Goal: Information Seeking & Learning: Learn about a topic

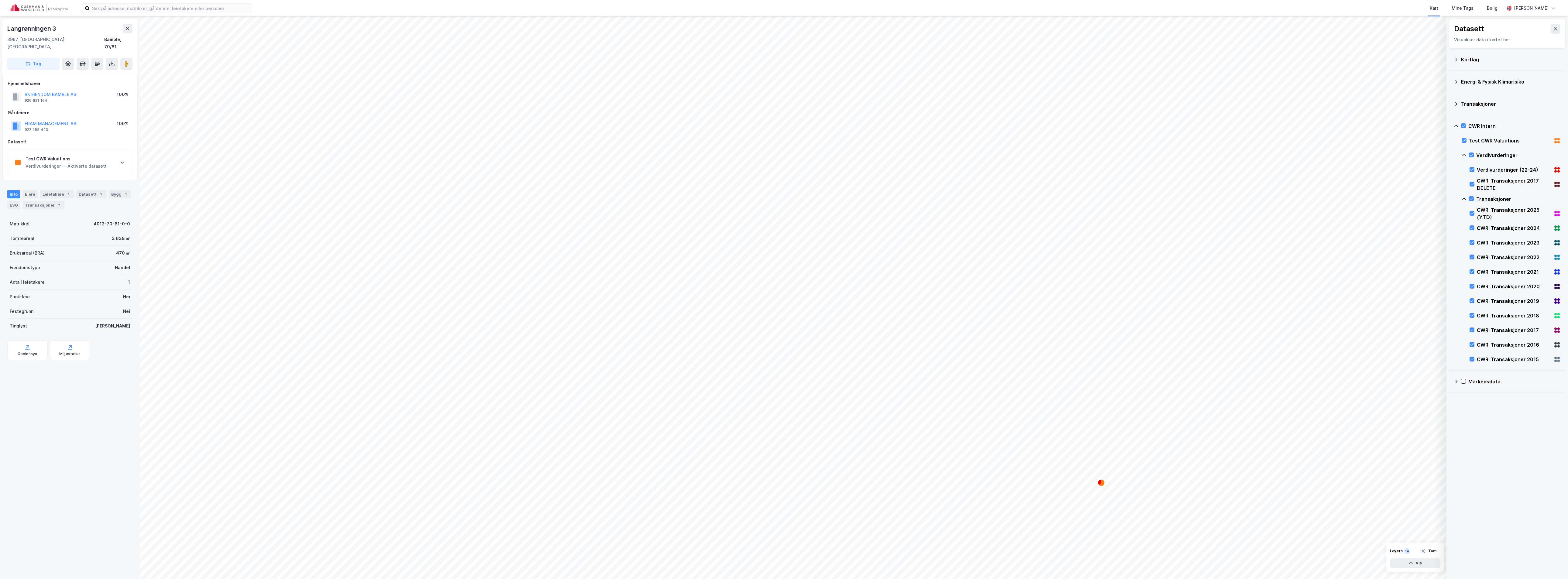
click at [66, 155] on div "Test CWR Valuations" at bounding box center [66, 159] width 81 height 7
click at [82, 170] on div "CWR Transaksjoner — Aktiverte datasett" at bounding box center [69, 173] width 86 height 7
click at [49, 155] on div "Test CWR Valuations" at bounding box center [66, 159] width 81 height 7
click at [68, 162] on div "CWR: Transaksjoner 2023" at bounding box center [69, 166] width 86 height 7
click at [46, 155] on div "Test CWR Valuations" at bounding box center [66, 159] width 81 height 7
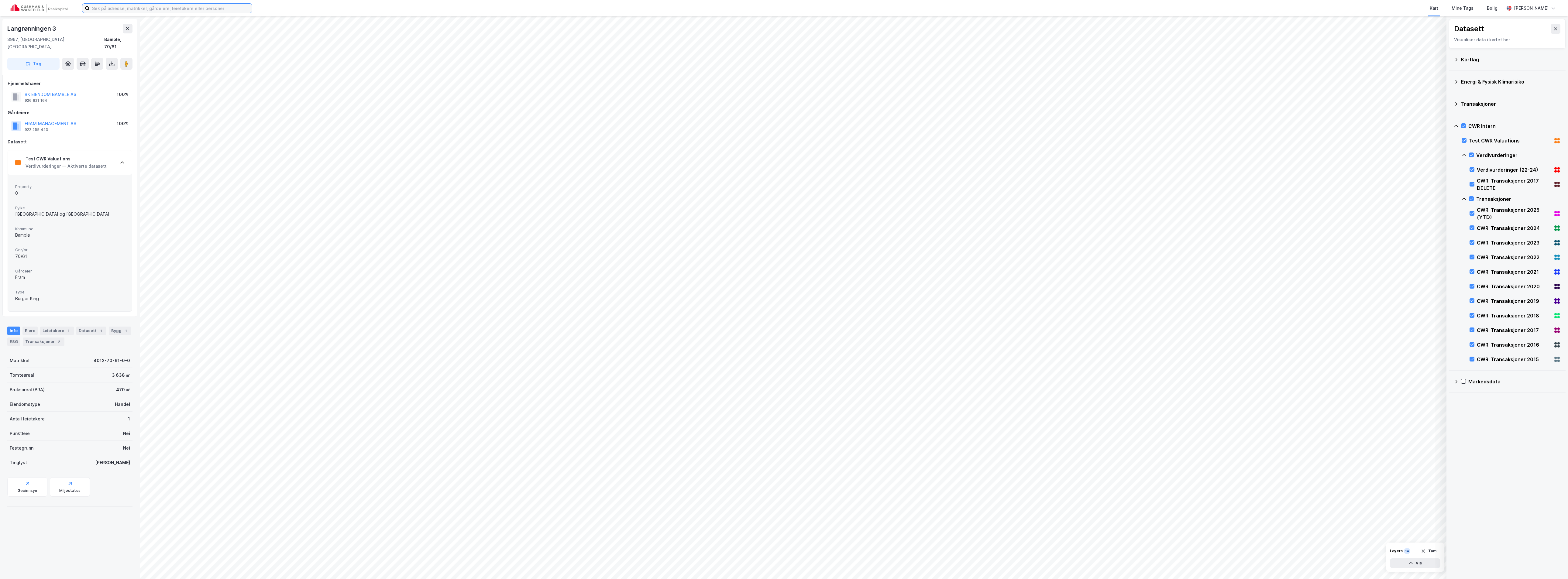
click at [140, 4] on input at bounding box center [170, 8] width 163 height 9
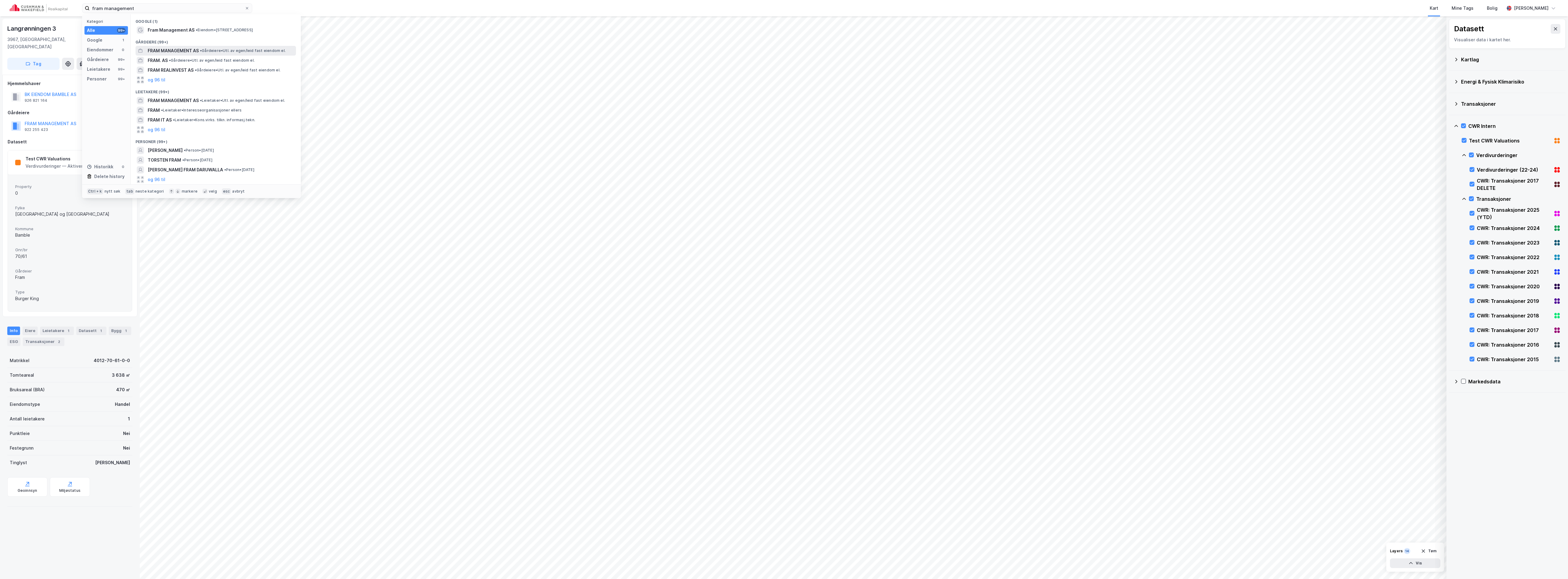
click at [196, 46] on div "FRAM MANAGEMENT AS • Gårdeiere • Utl. av egen/leid fast eiendom el." at bounding box center [216, 50] width 161 height 10
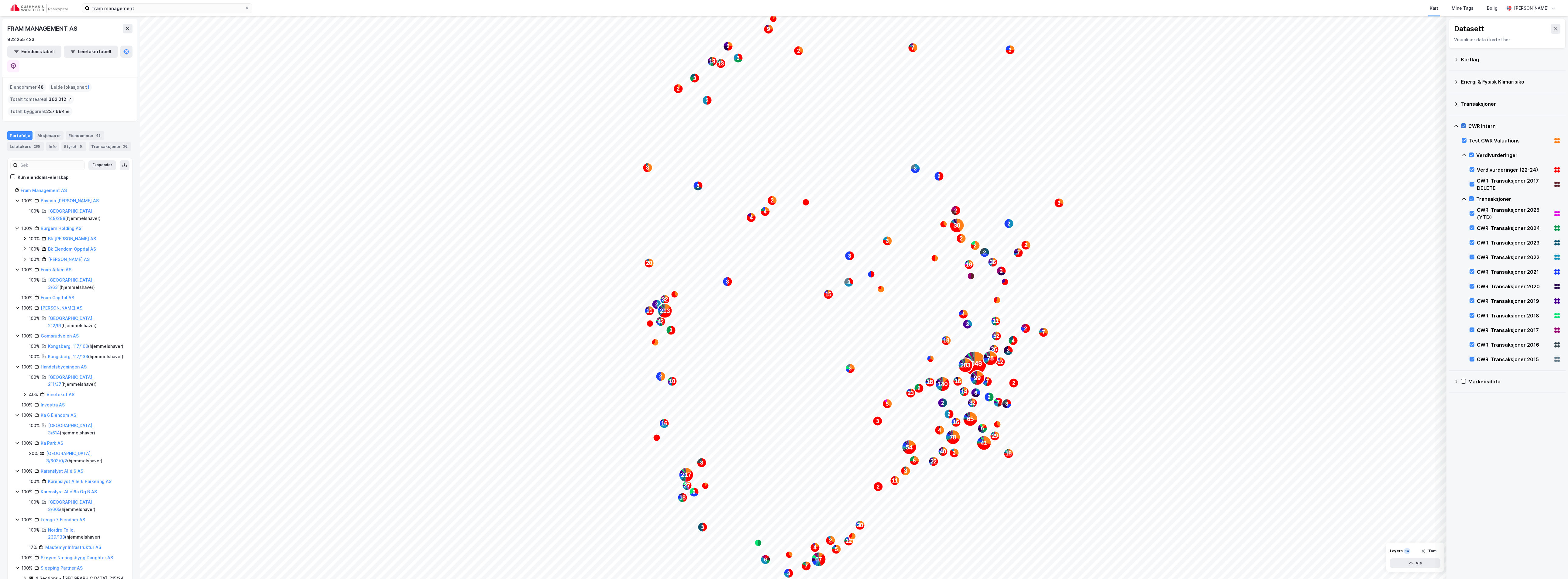
click at [1463, 124] on icon at bounding box center [1463, 125] width 4 height 4
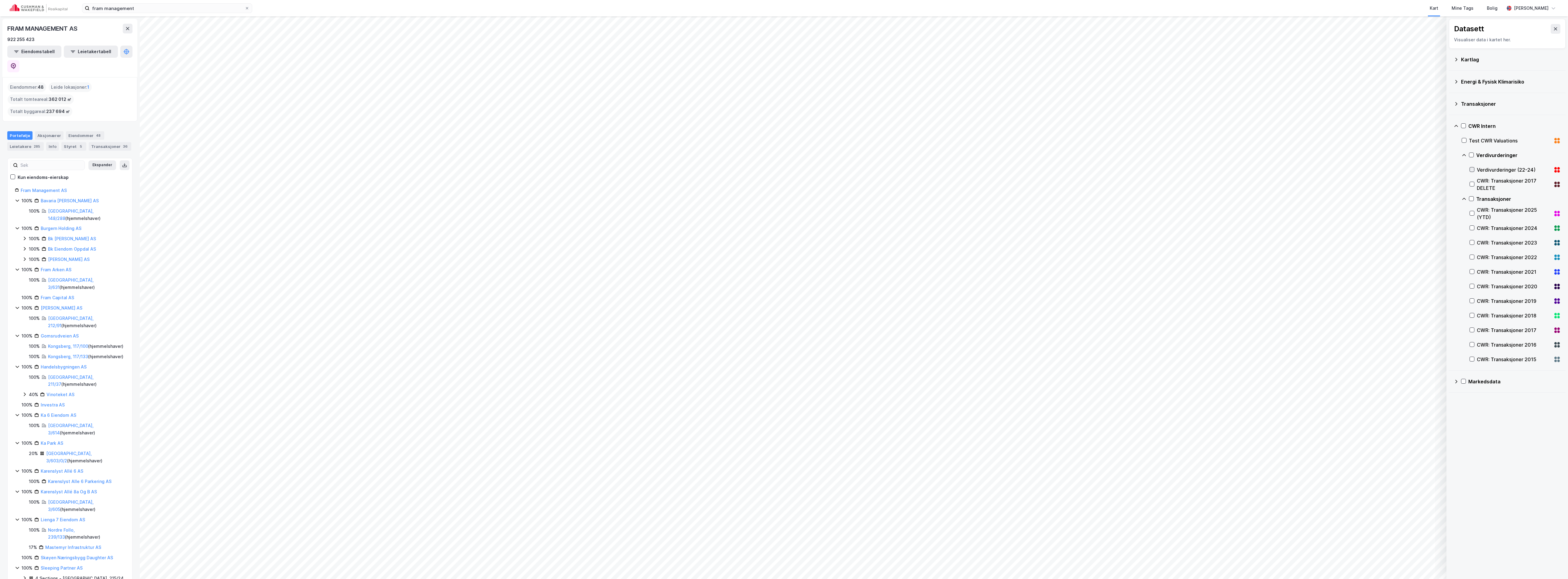
click at [1474, 170] on icon at bounding box center [1472, 169] width 3 height 2
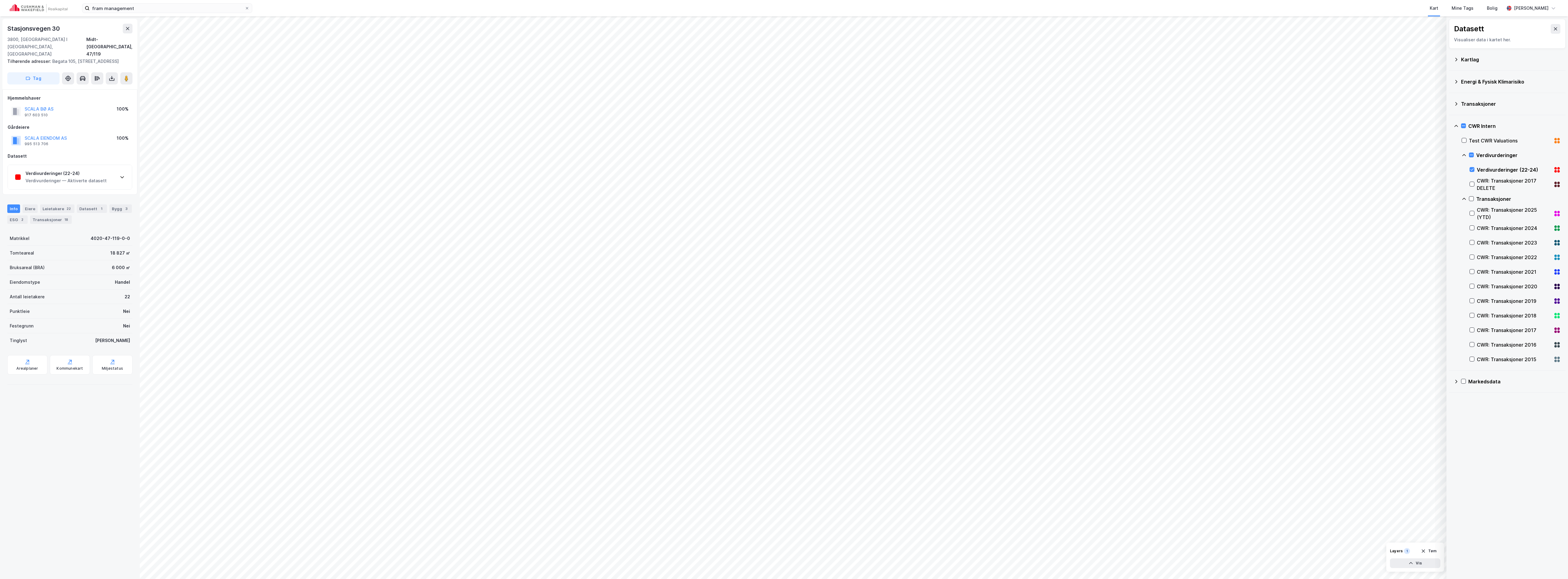
click at [82, 170] on div "Verdivurderinger (22-24)" at bounding box center [66, 173] width 81 height 7
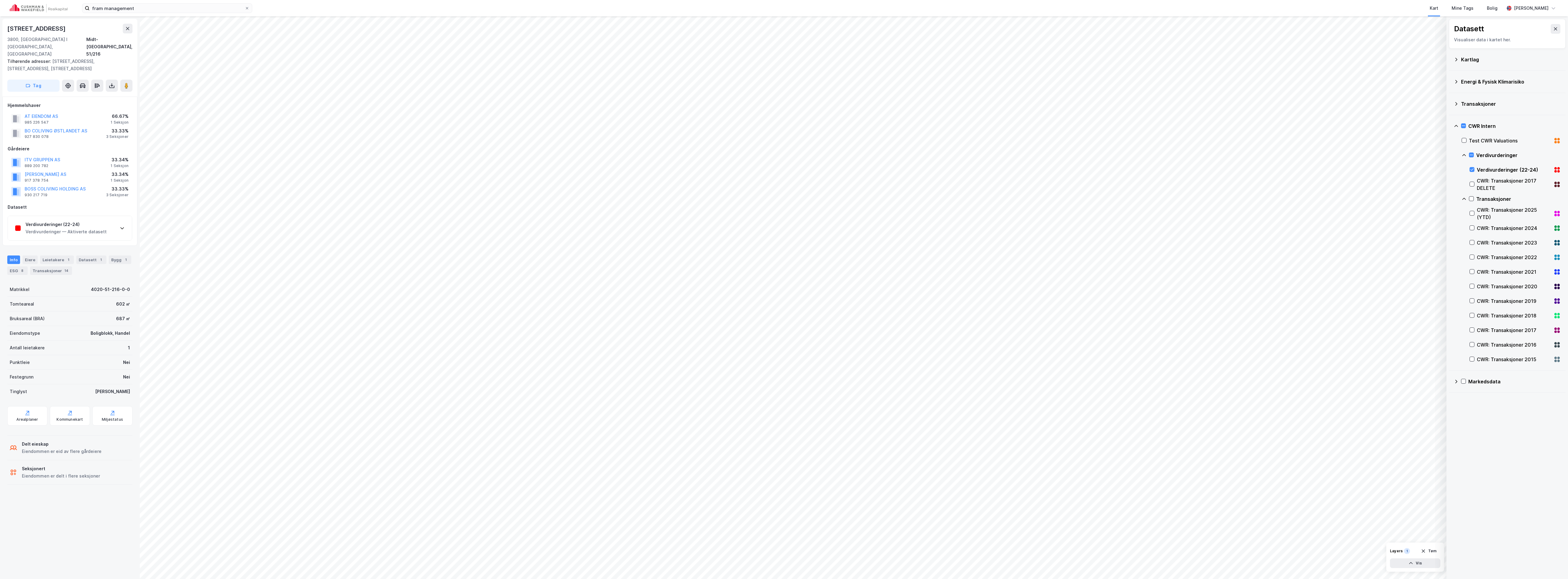
click at [40, 221] on div "Verdivurderinger (22-24)" at bounding box center [66, 224] width 81 height 7
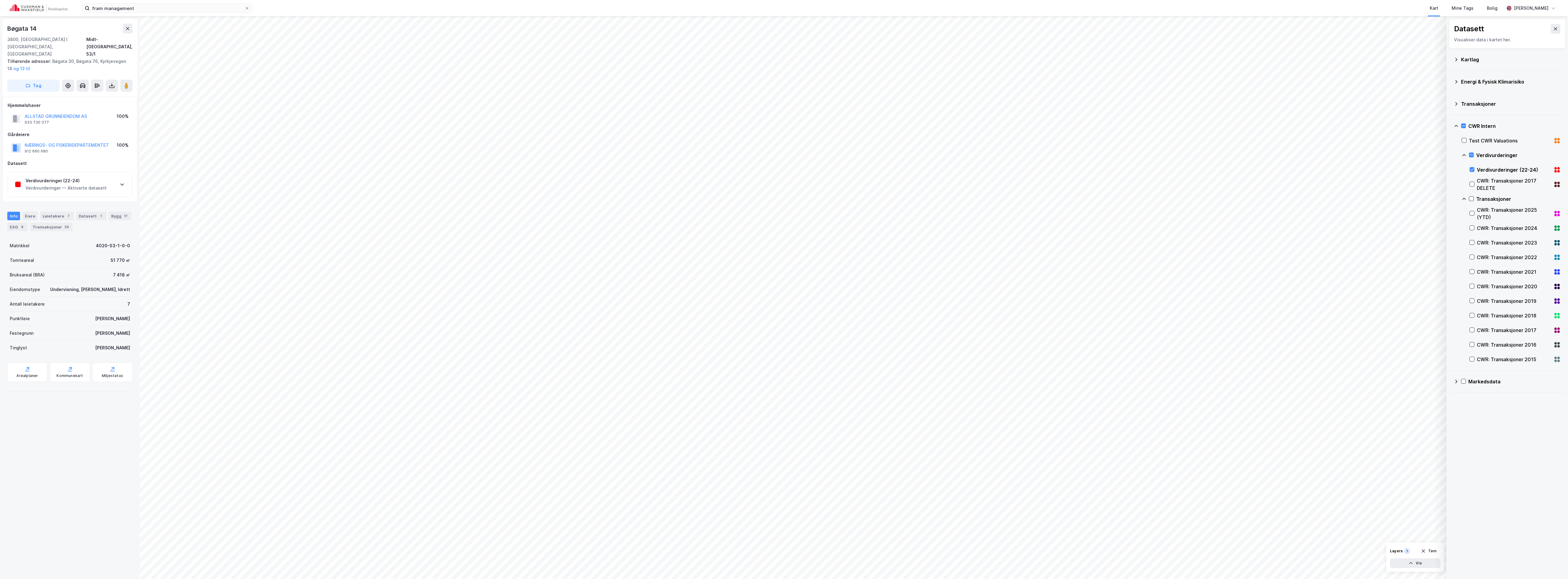
click at [44, 177] on div "Verdivurderinger (22-24)" at bounding box center [66, 181] width 81 height 7
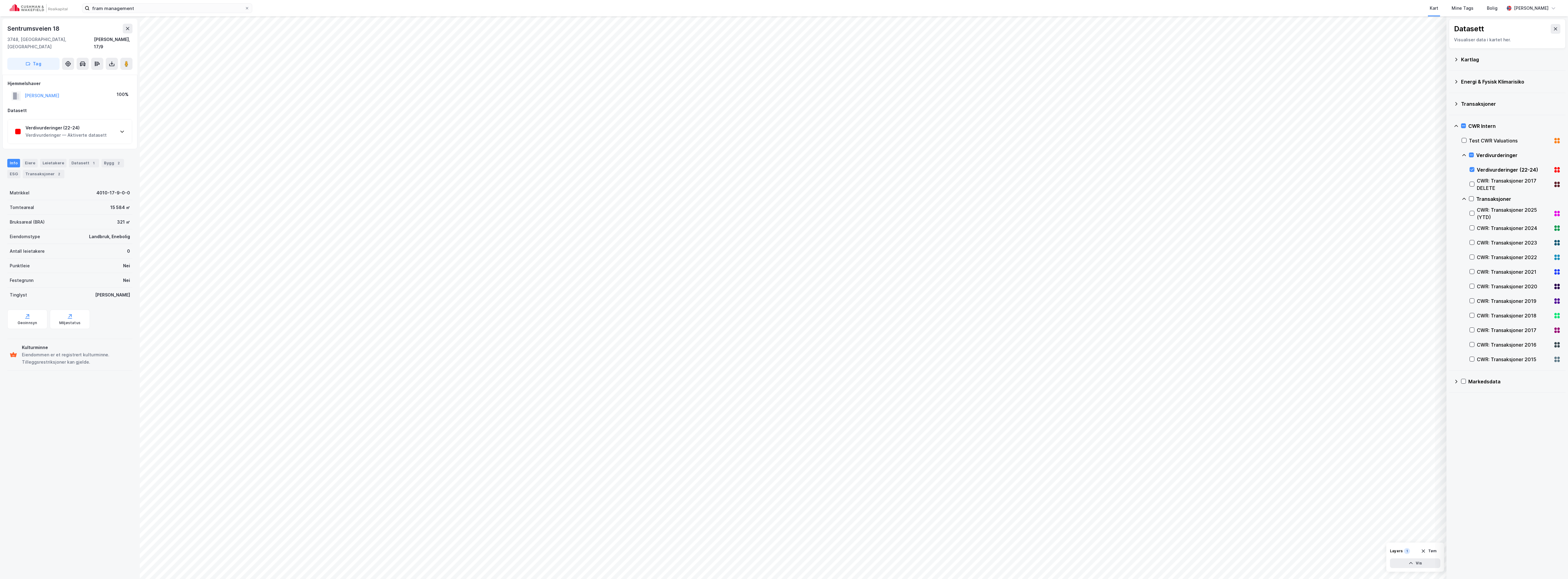
click at [54, 131] on div "Verdivurderinger — Aktiverte datasett" at bounding box center [66, 135] width 81 height 7
drag, startPoint x: 58, startPoint y: 155, endPoint x: 2, endPoint y: 157, distance: 56.0
click at [2, 157] on div "Sentrumsveien 18 3748, [GEOGRAPHIC_DATA], [GEOGRAPHIC_DATA] [GEOGRAPHIC_DATA], …" at bounding box center [70, 297] width 140 height 563
copy div "Sentrumveien 6 A/B"
click at [200, 0] on div "fram management Kart Mine Tags Bolig [PERSON_NAME]" at bounding box center [784, 8] width 1568 height 16
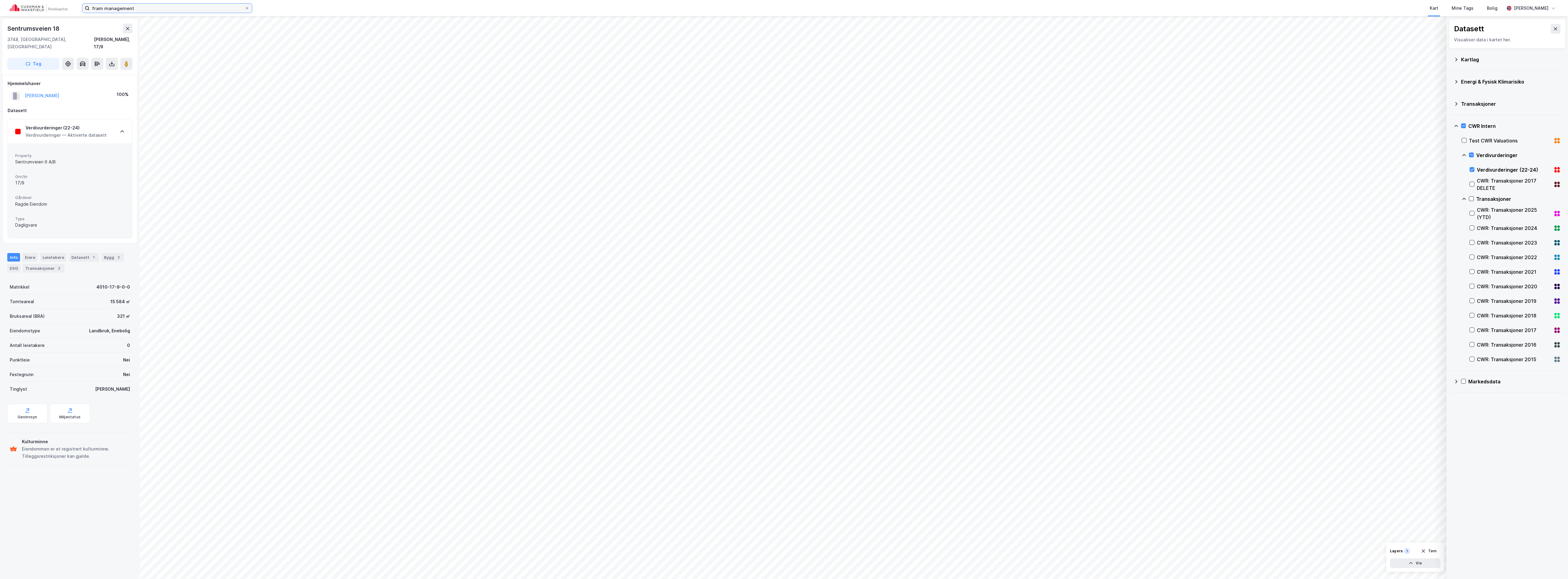
click at [195, 8] on input "fram management" at bounding box center [167, 8] width 155 height 9
paste input "3947 Langangen, Porsgrunn"
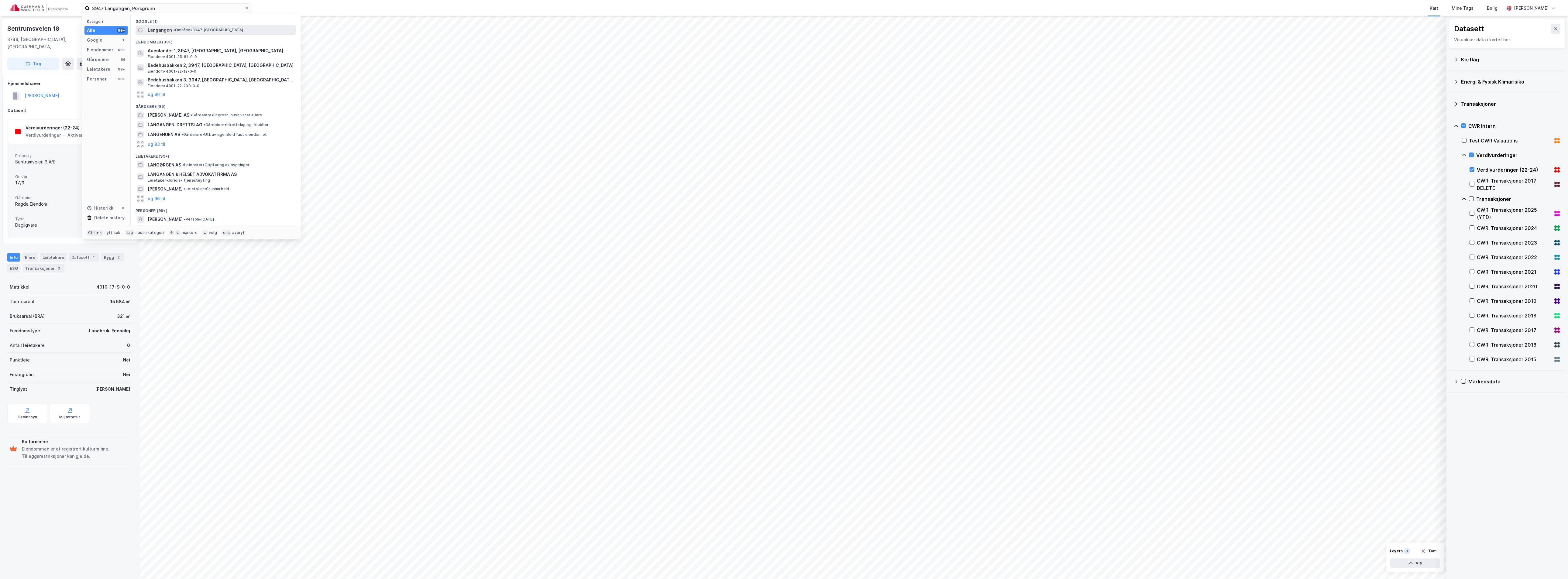
click at [168, 31] on span "Langangen" at bounding box center [160, 30] width 24 height 7
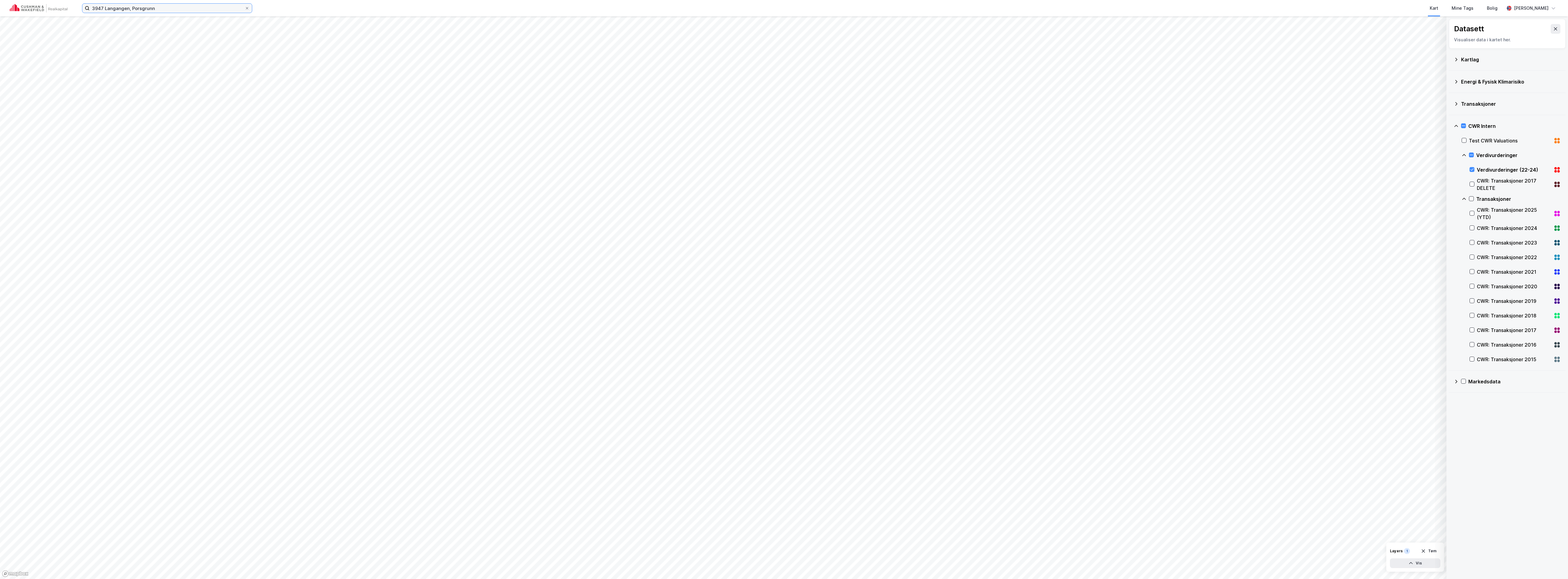
click at [167, 9] on input "3947 Langangen, Porsgrunn" at bounding box center [167, 8] width 155 height 9
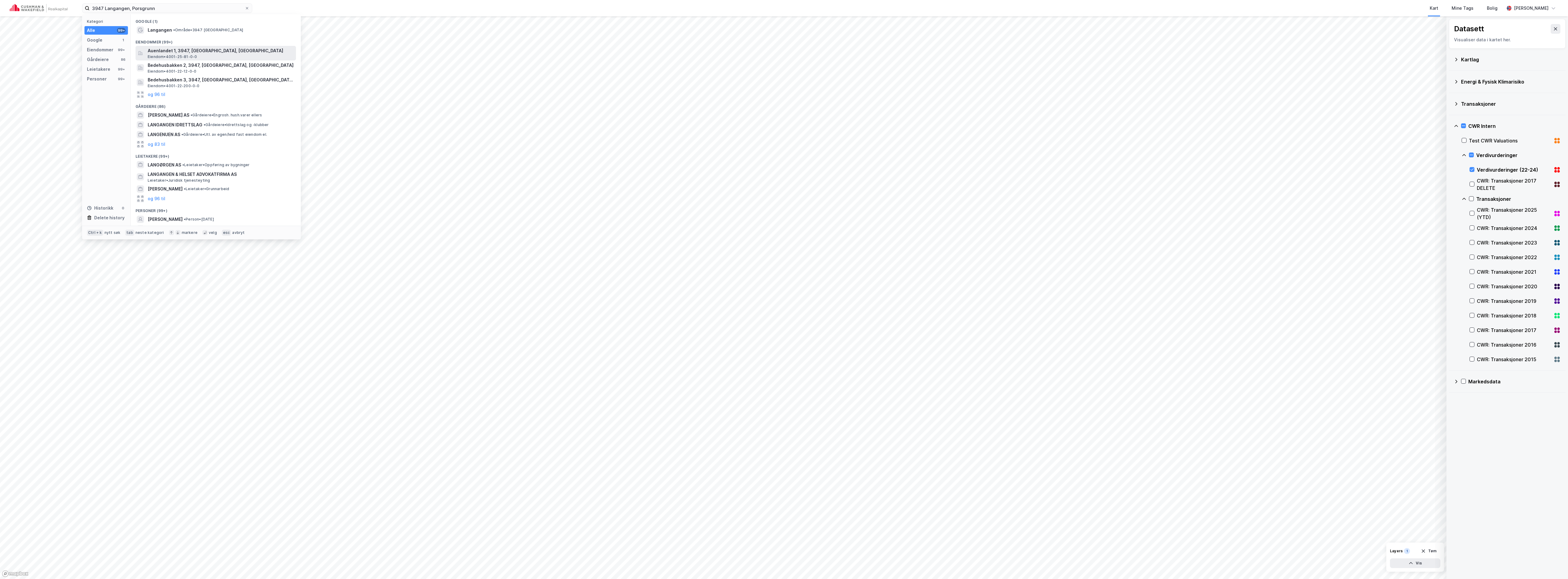
click at [191, 49] on span "Auenlandet 1, 3947, [GEOGRAPHIC_DATA], [GEOGRAPHIC_DATA]" at bounding box center [221, 50] width 146 height 7
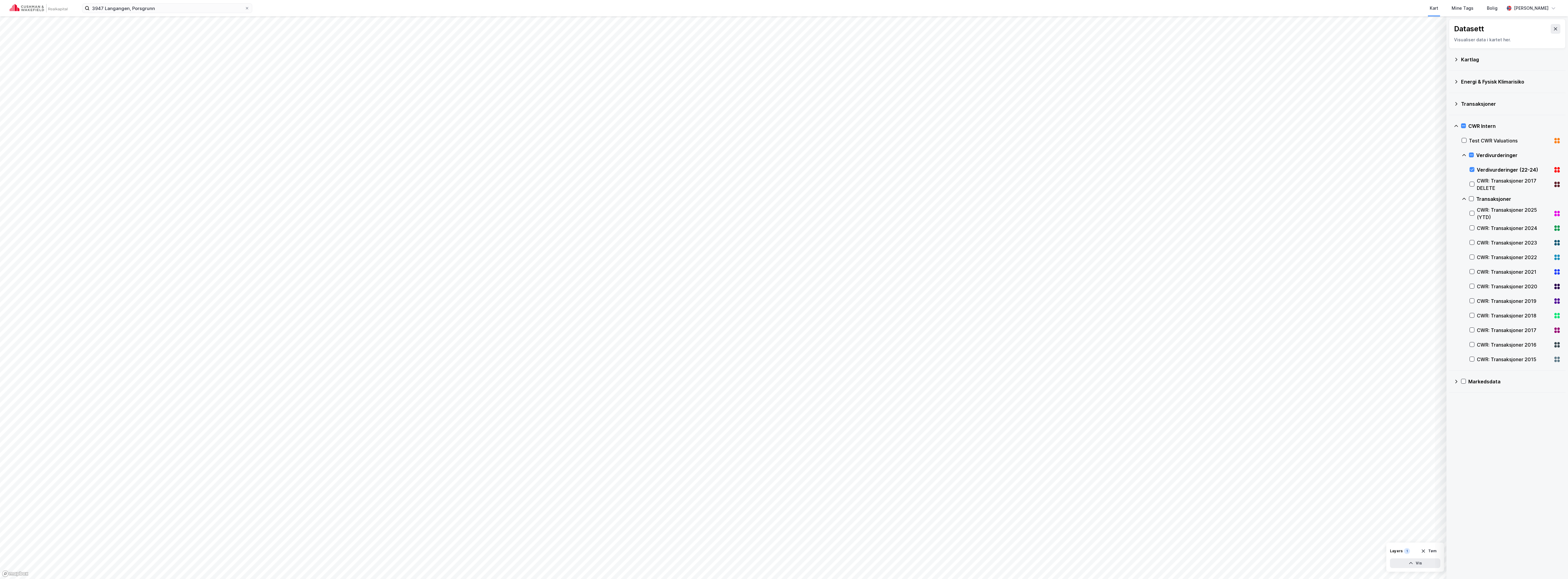
click at [162, 15] on div "3947 Langangen, Porsgrunn Kart Mine Tags Bolig [PERSON_NAME]" at bounding box center [784, 8] width 1568 height 16
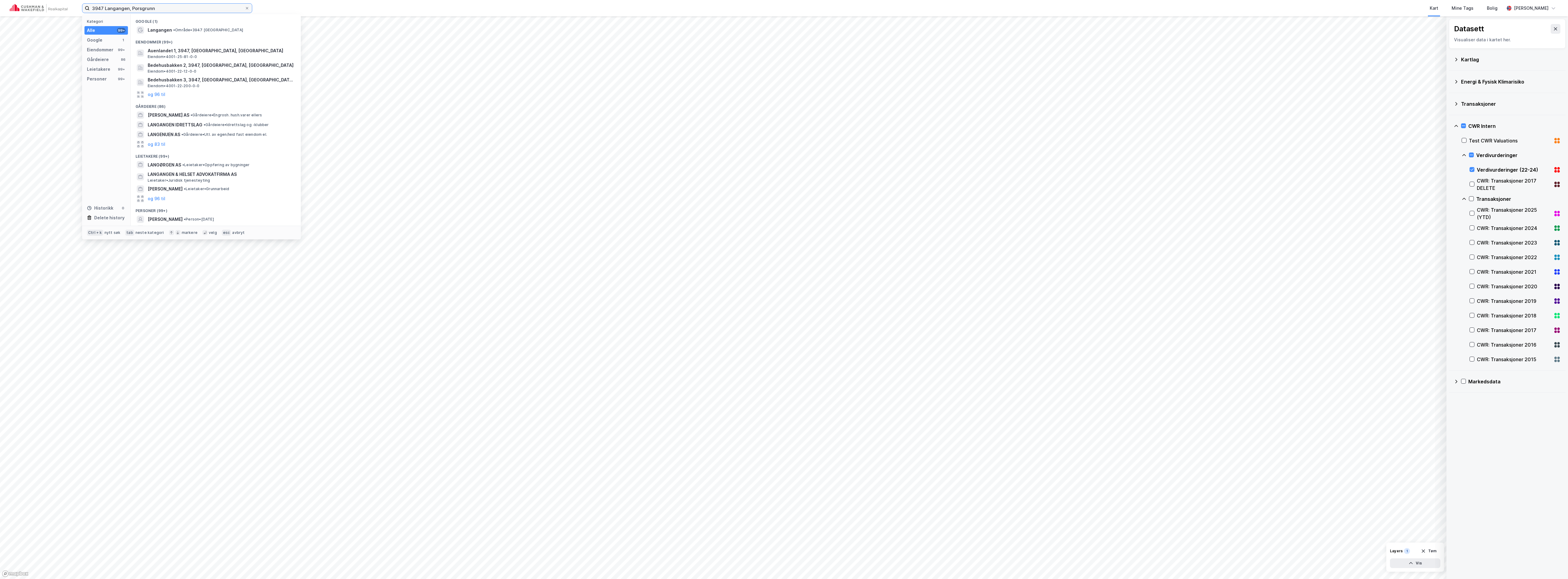
click at [167, 9] on input "3947 Langangen, Porsgrunn" at bounding box center [167, 8] width 155 height 9
click at [175, 32] on span "•" at bounding box center [174, 29] width 2 height 4
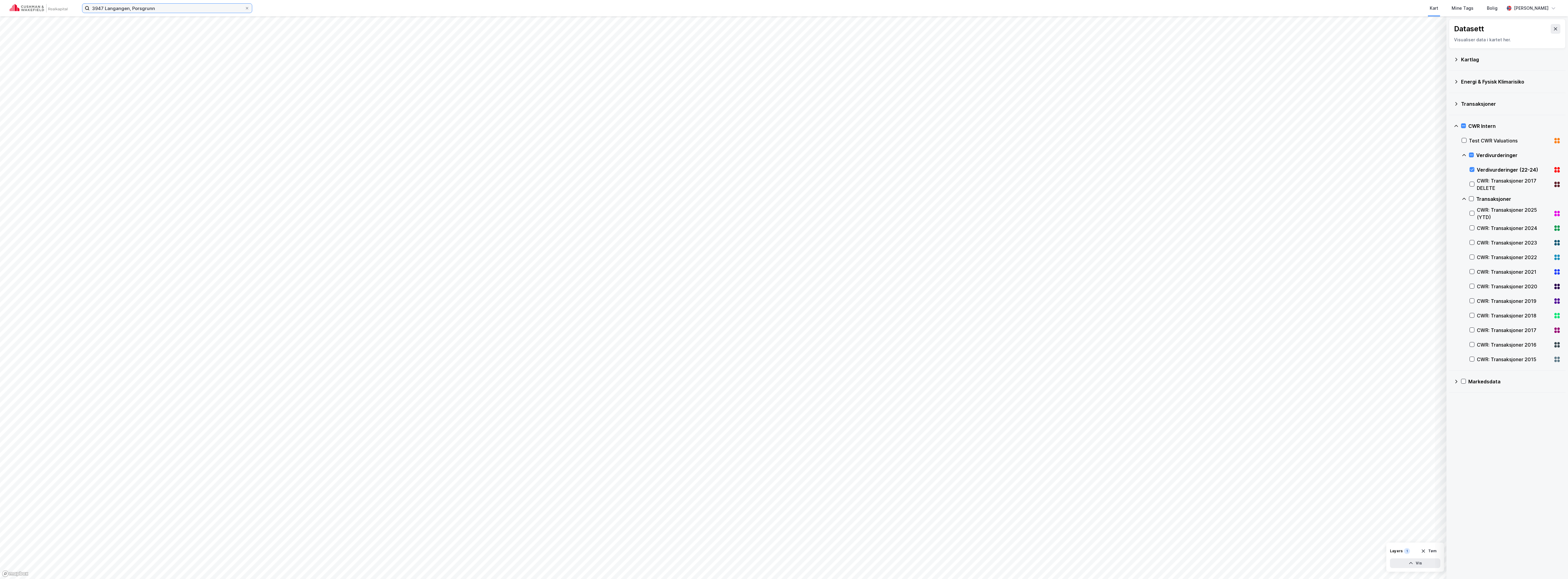
click at [167, 7] on input "3947 Langangen, Porsgrunn" at bounding box center [167, 8] width 155 height 9
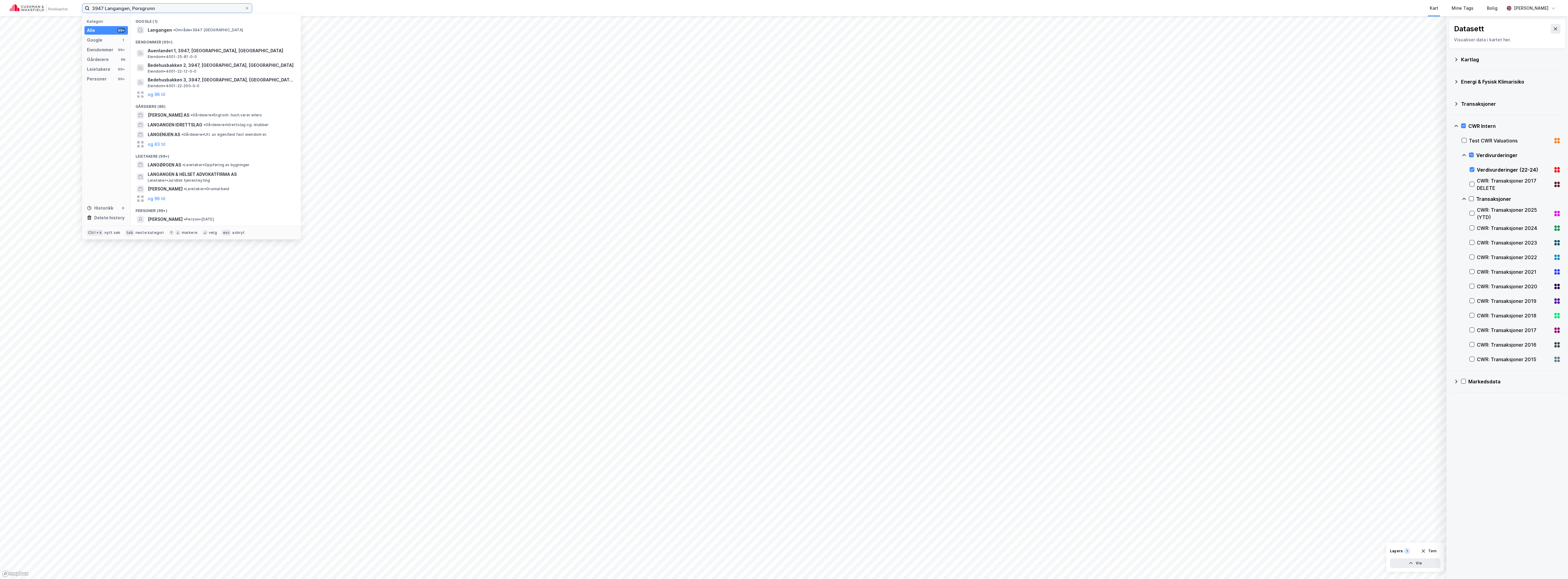
click at [167, 7] on input "3947 Langangen, Porsgrunn" at bounding box center [167, 8] width 155 height 9
paste input "[STREET_ADDRESS]"
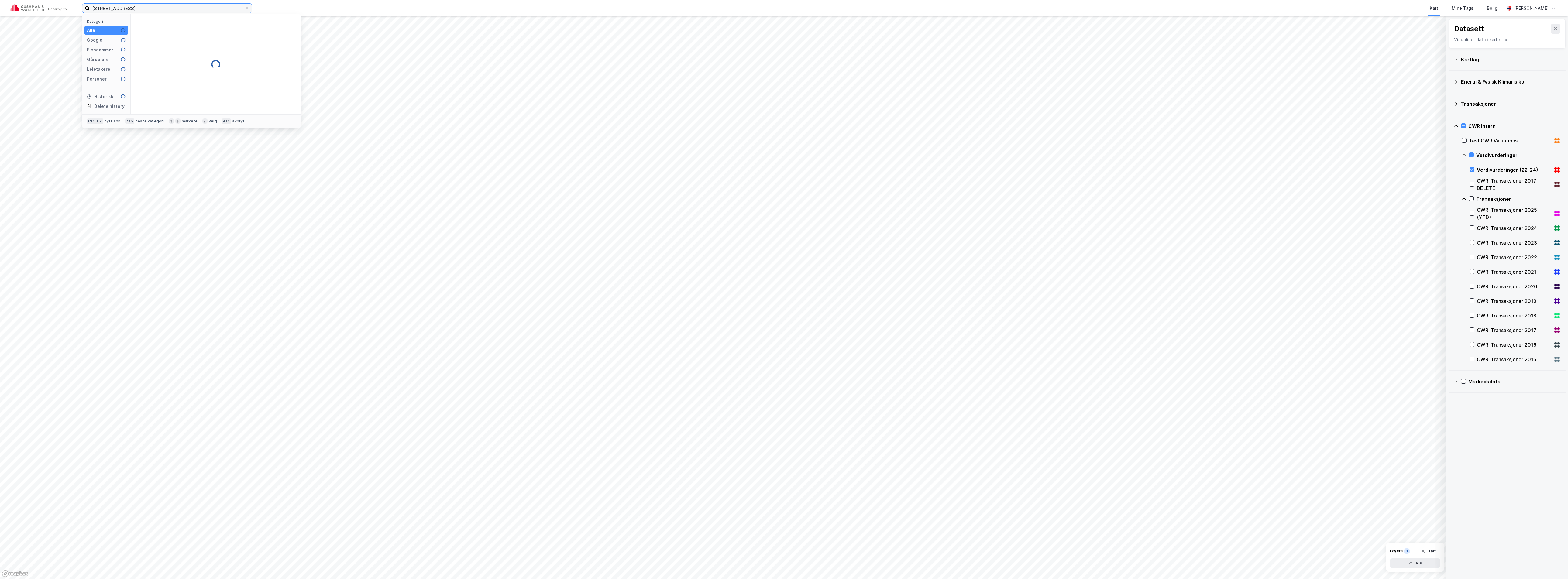
type input "[STREET_ADDRESS]"
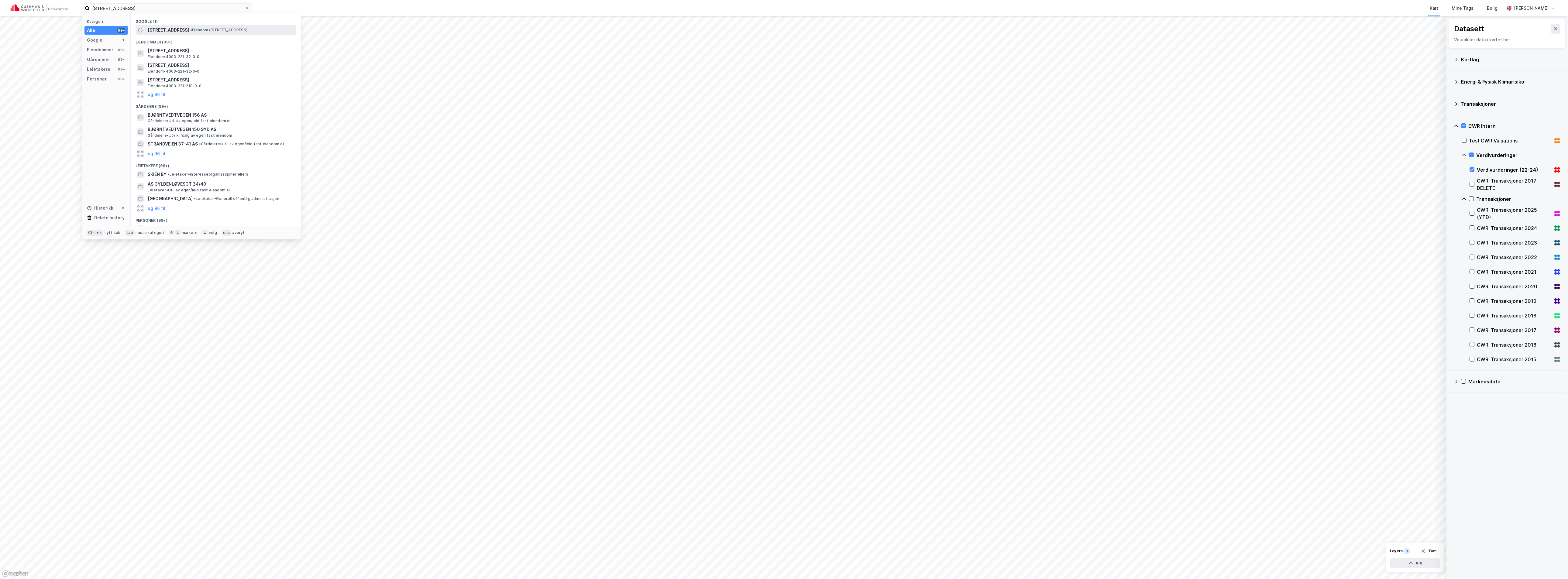
click at [197, 31] on span "• Eiendom • [STREET_ADDRESS]" at bounding box center [219, 30] width 57 height 5
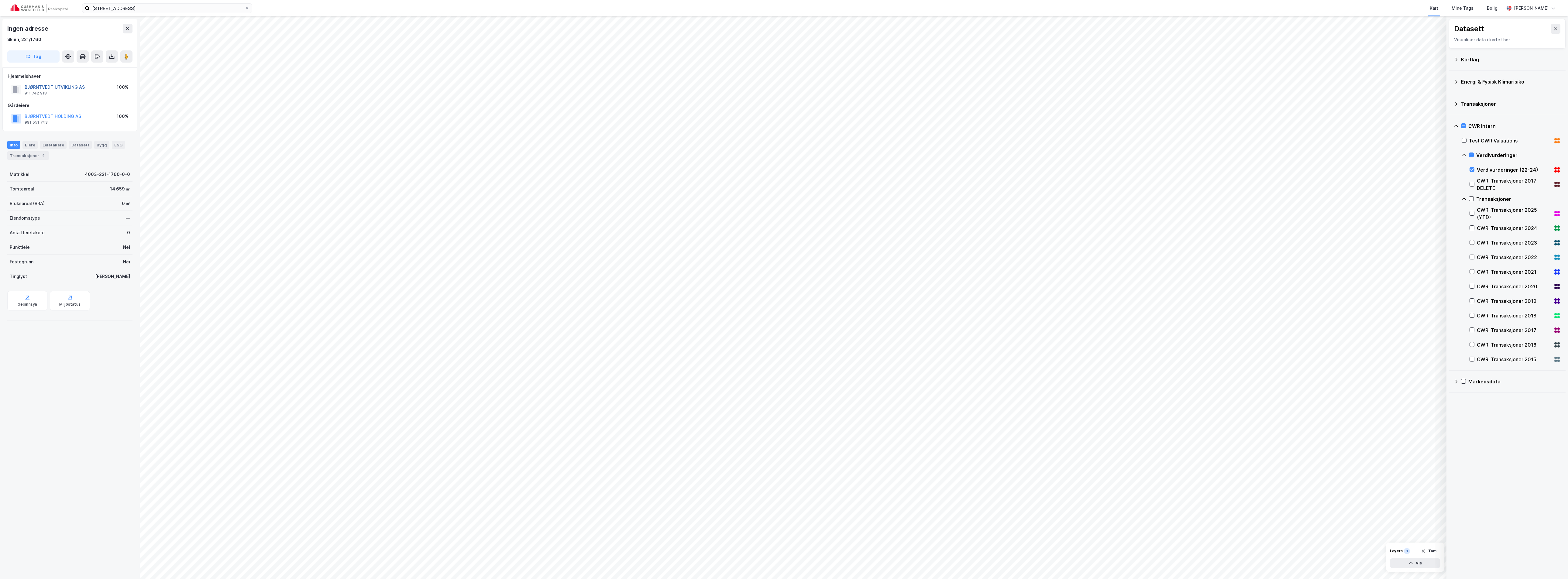
click at [0, 0] on button "BJØRNTVEDT UTVIKLING AS" at bounding box center [0, 0] width 0 height 0
